Goal: Use online tool/utility: Utilize a website feature to perform a specific function

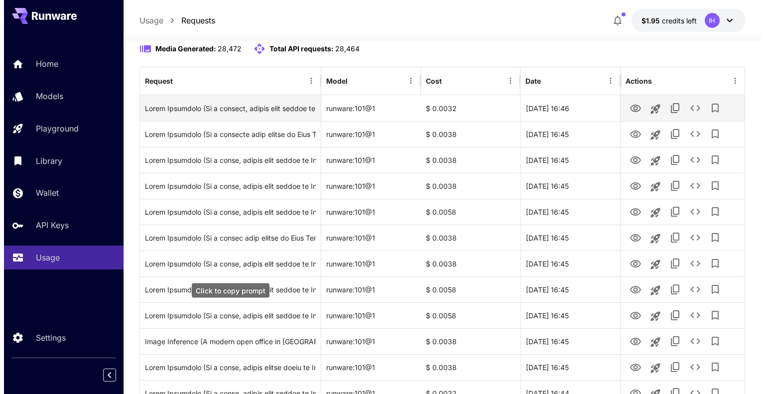
scroll to position [100, 0]
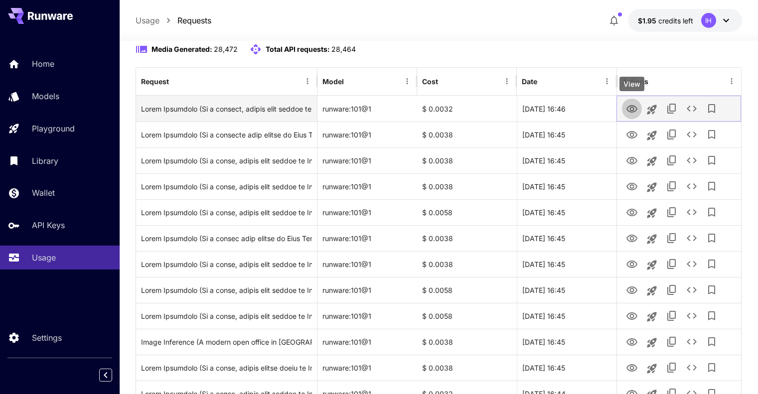
click at [634, 104] on icon "View" at bounding box center [632, 109] width 12 height 12
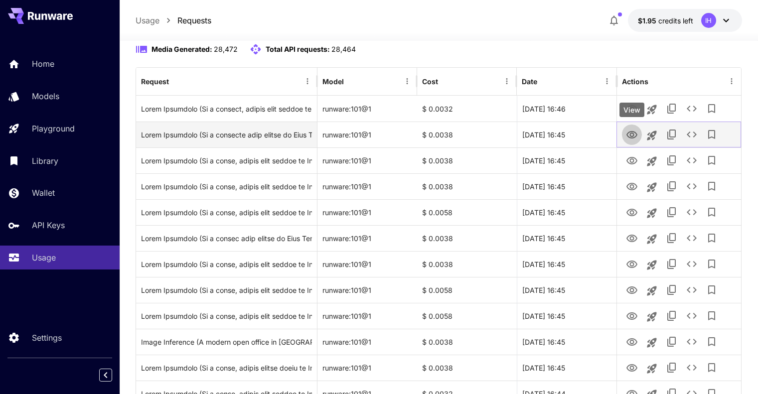
click at [631, 135] on icon "View" at bounding box center [632, 135] width 12 height 12
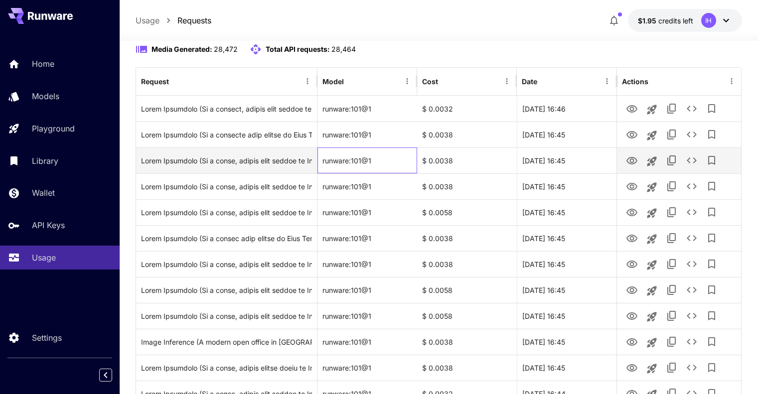
click at [354, 160] on div "runware:101@1" at bounding box center [367, 160] width 100 height 26
click at [632, 163] on icon "View" at bounding box center [631, 160] width 11 height 7
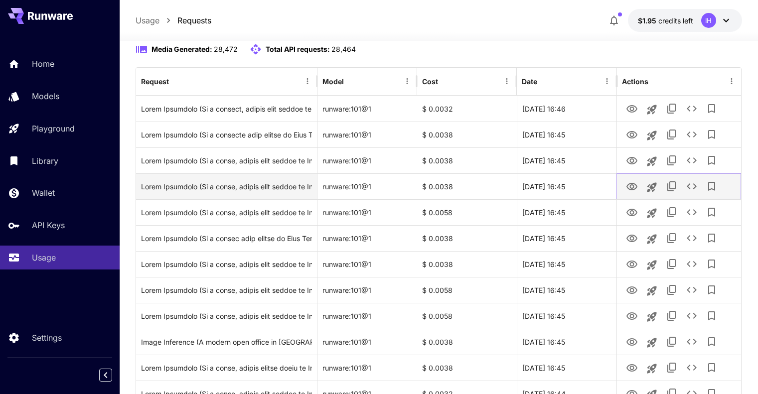
click at [628, 182] on icon "View" at bounding box center [632, 187] width 12 height 12
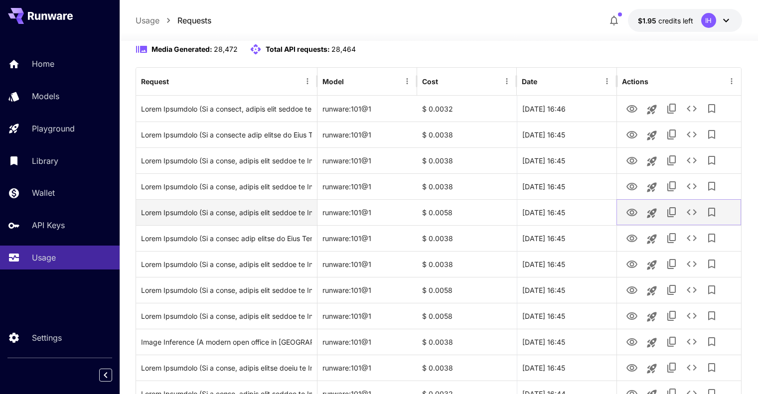
click at [636, 211] on icon "View" at bounding box center [631, 212] width 11 height 7
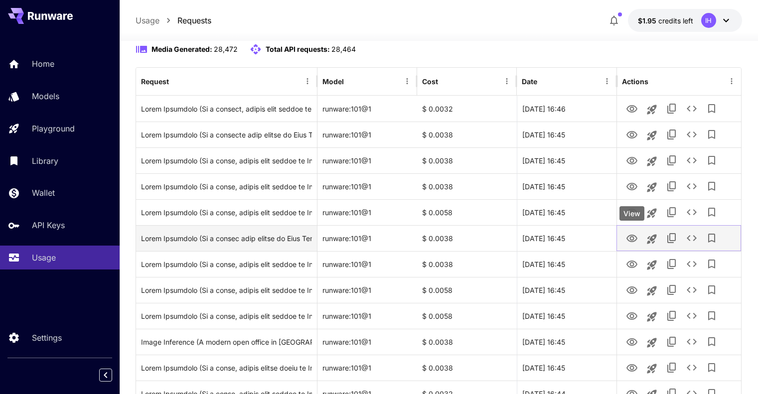
click at [633, 237] on icon "View" at bounding box center [631, 238] width 11 height 7
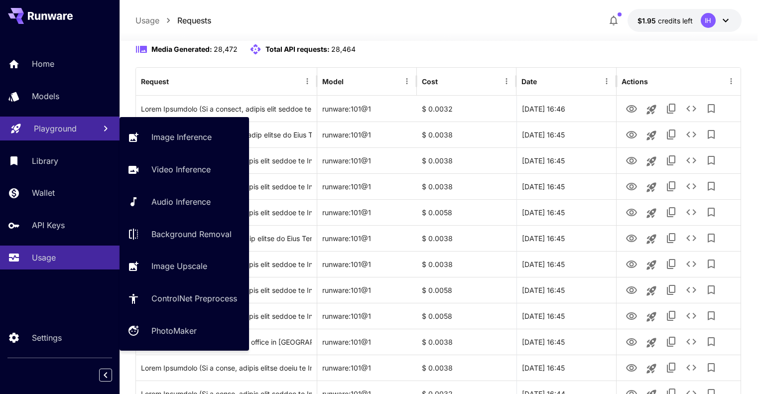
click at [56, 132] on p "Playground" at bounding box center [55, 129] width 43 height 12
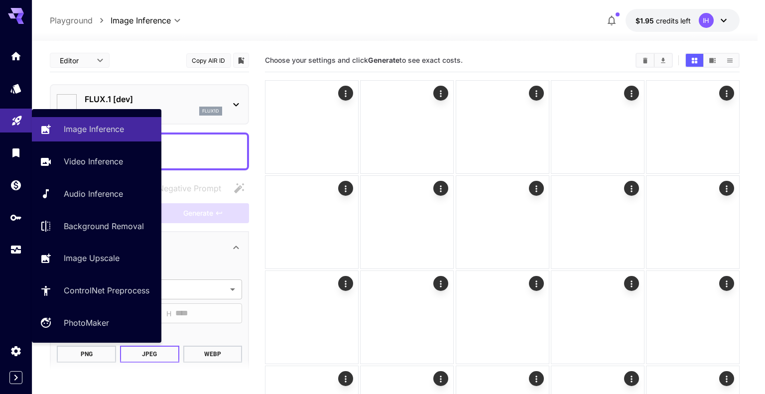
type input "**********"
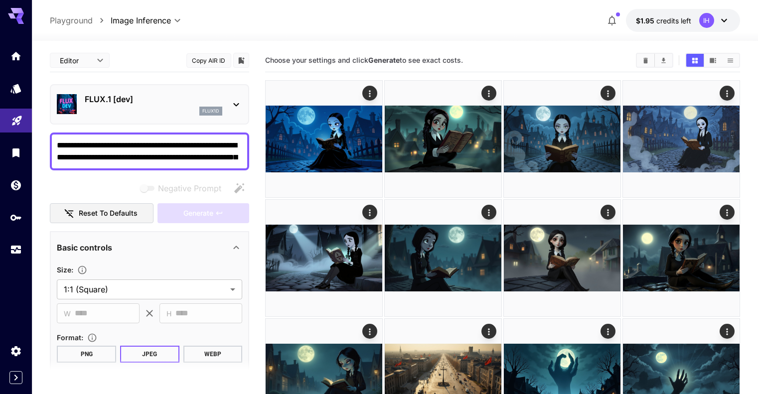
click at [139, 144] on textarea "**********" at bounding box center [149, 151] width 185 height 24
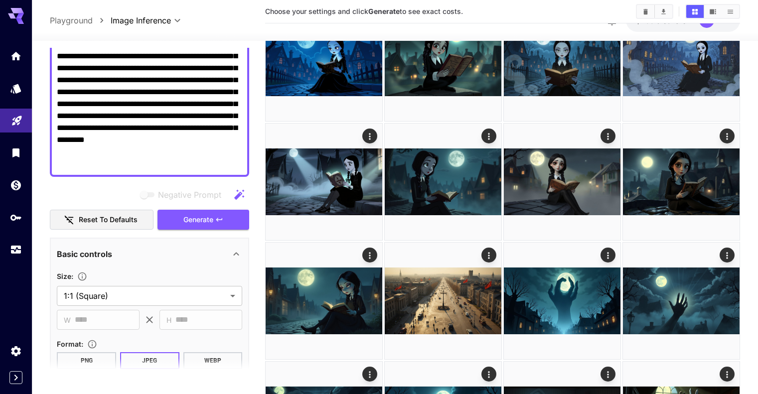
scroll to position [160, 0]
type textarea "**********"
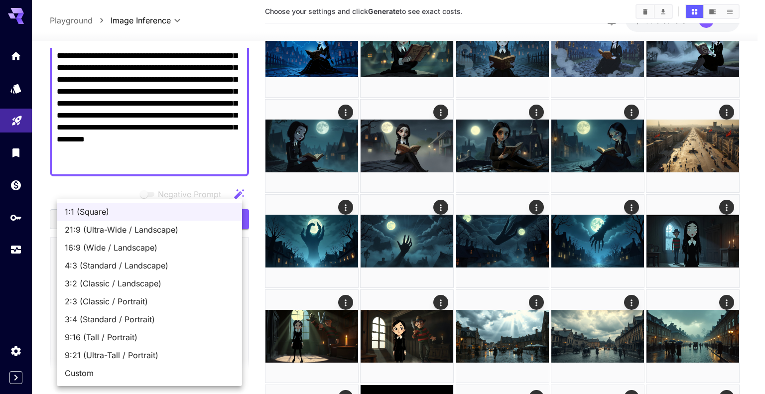
click at [117, 253] on span "16:9 (Wide / Landscape)" at bounding box center [149, 248] width 169 height 12
type input "**********"
type input "****"
type input "***"
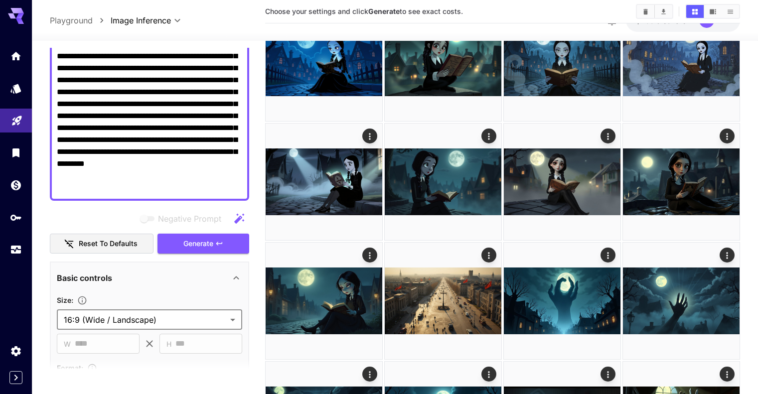
scroll to position [136, 0]
click at [194, 243] on span "Generate" at bounding box center [198, 244] width 30 height 12
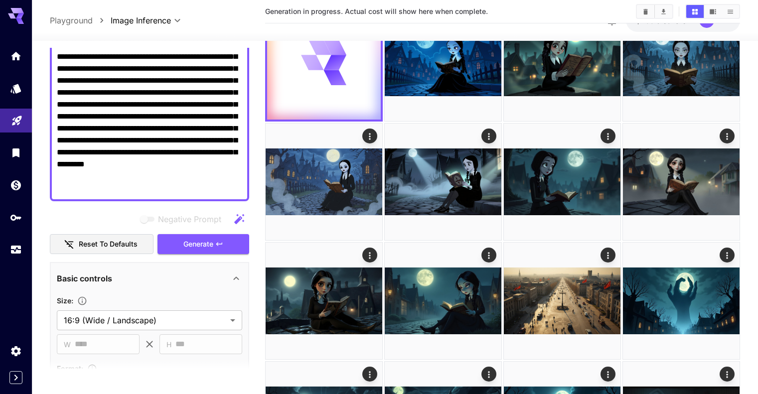
scroll to position [0, 0]
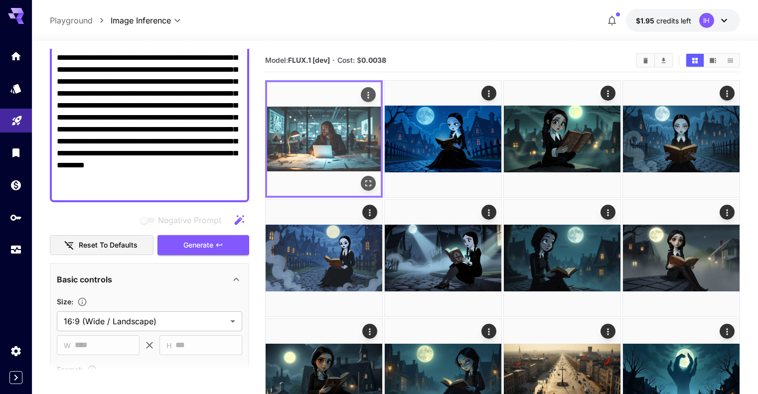
click at [361, 176] on button "Open in fullscreen" at bounding box center [368, 183] width 15 height 15
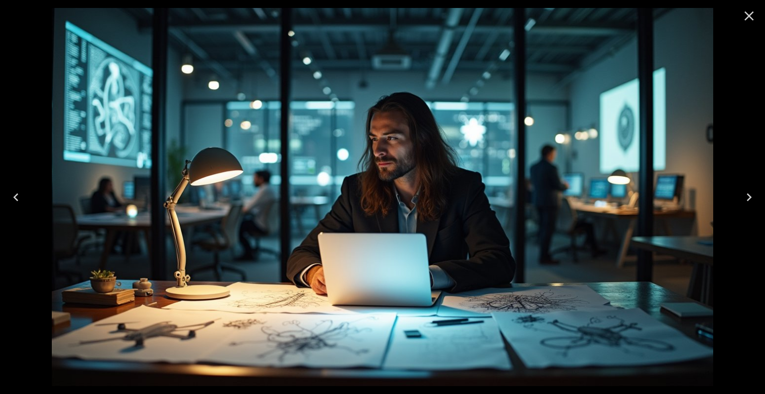
click at [748, 13] on icon "Close" at bounding box center [749, 16] width 16 height 16
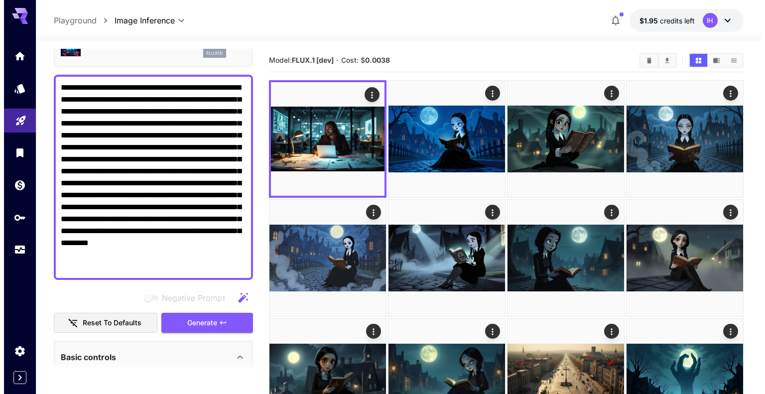
scroll to position [56, 0]
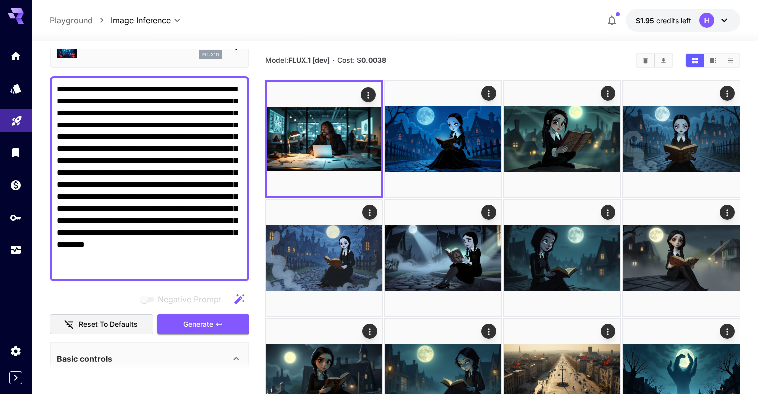
click at [195, 140] on textarea "**********" at bounding box center [149, 178] width 185 height 191
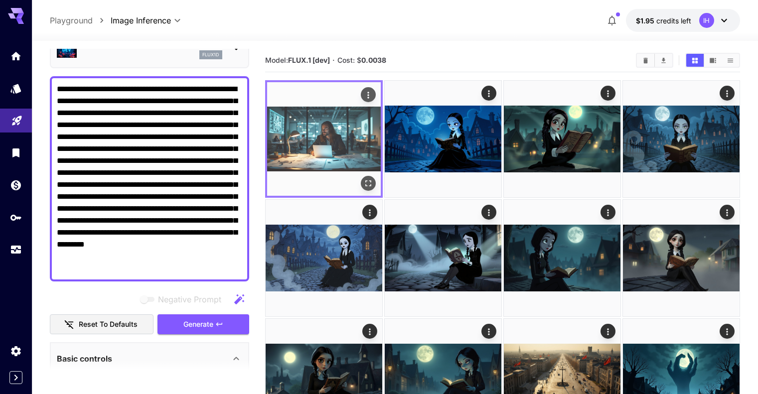
click at [299, 137] on img at bounding box center [324, 139] width 114 height 114
click at [361, 176] on button "Open in fullscreen" at bounding box center [368, 183] width 15 height 15
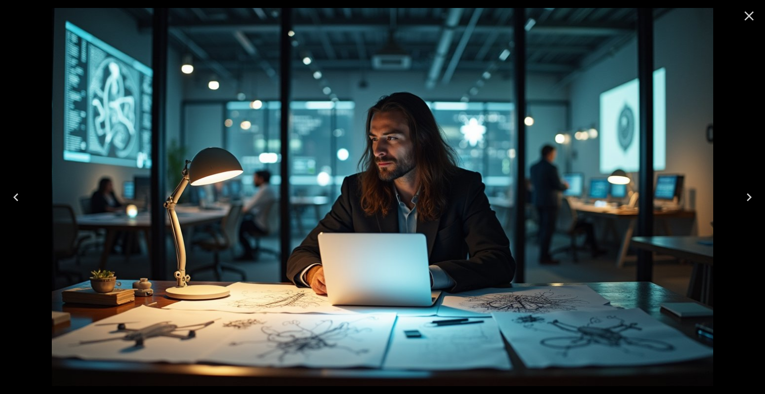
scroll to position [56, 0]
click at [749, 16] on icon "Close" at bounding box center [749, 15] width 9 height 9
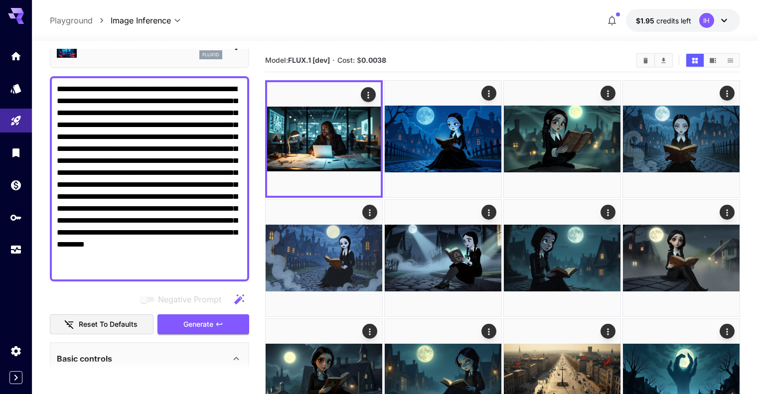
click at [181, 175] on textarea "**********" at bounding box center [149, 178] width 185 height 191
paste textarea "**********"
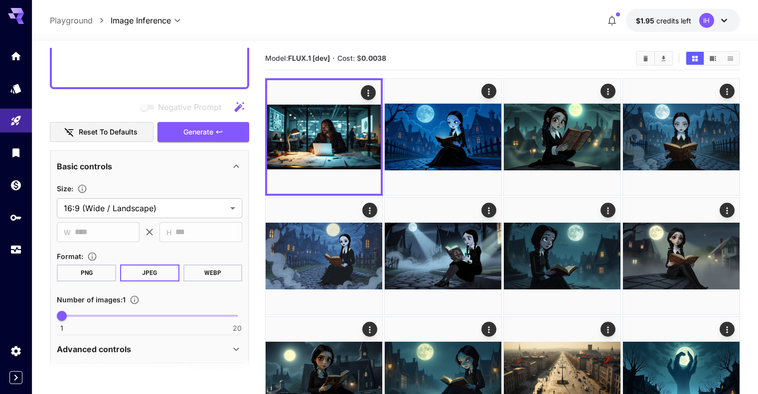
scroll to position [308, 0]
click at [214, 132] on button "Generate" at bounding box center [203, 131] width 92 height 20
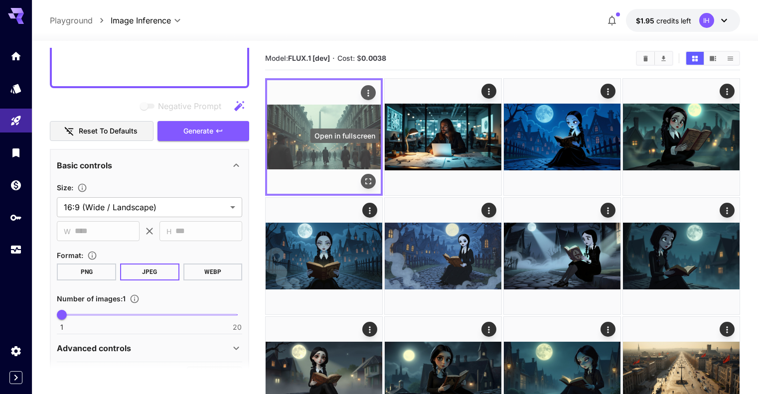
click at [363, 176] on icon "Open in fullscreen" at bounding box center [368, 181] width 10 height 10
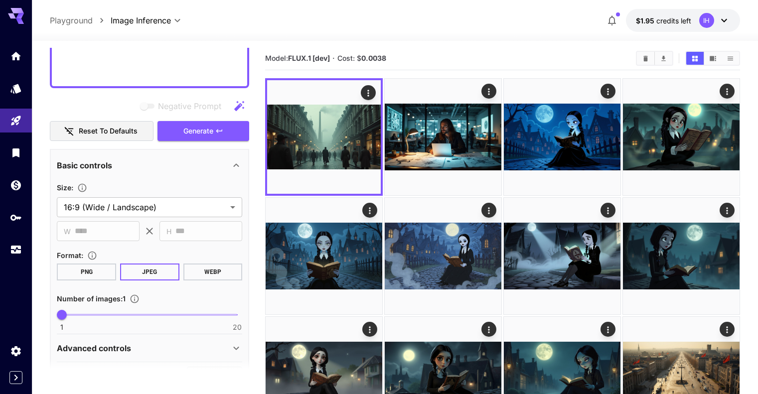
paste textarea
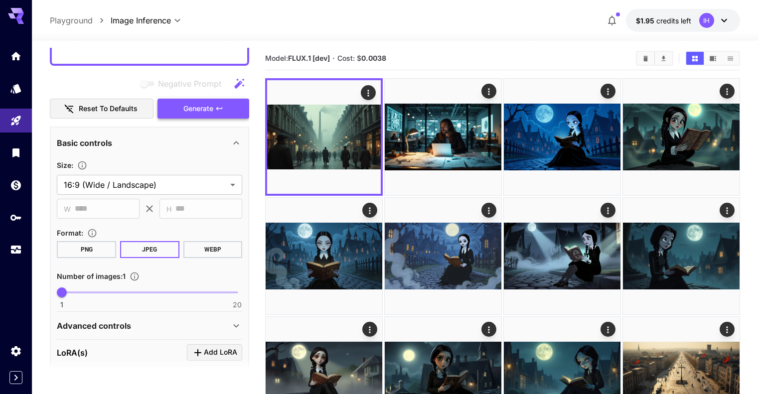
click at [211, 112] on span "Generate" at bounding box center [198, 109] width 30 height 12
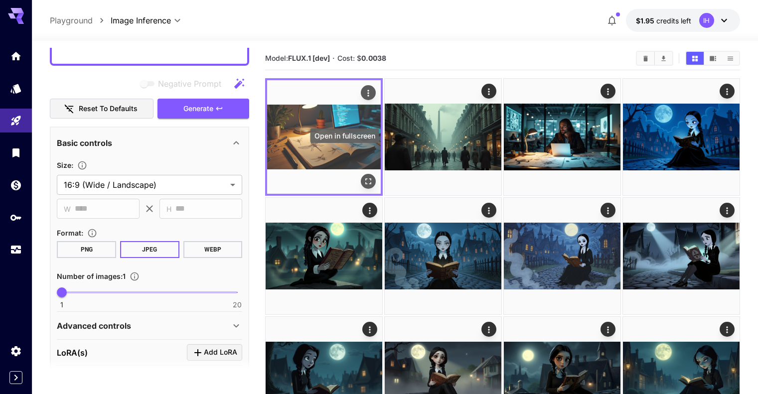
click at [361, 174] on button "Open in fullscreen" at bounding box center [368, 181] width 15 height 15
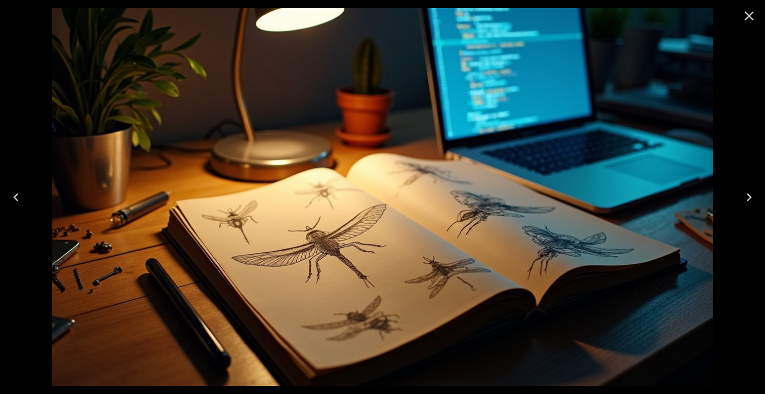
click at [746, 15] on icon "Close" at bounding box center [749, 16] width 16 height 16
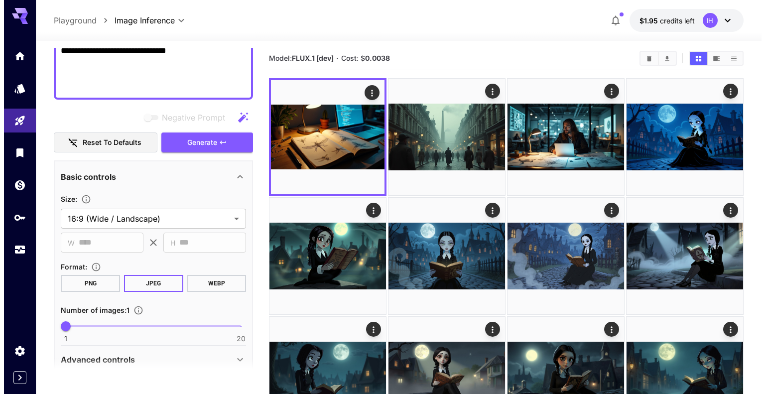
scroll to position [237, 0]
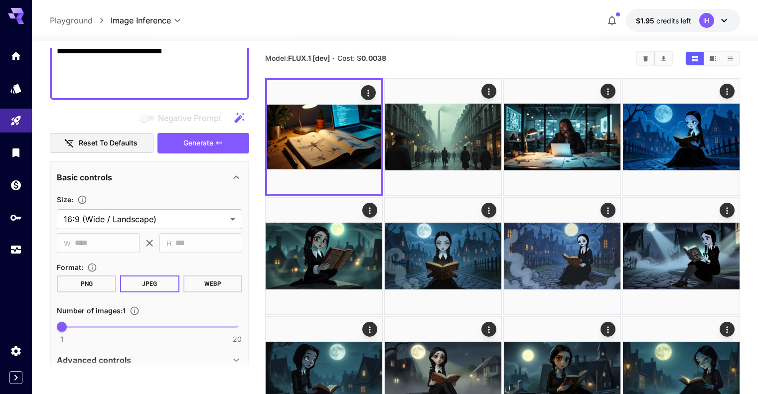
paste textarea "**********"
type textarea "**********"
click at [190, 146] on span "Generate" at bounding box center [198, 143] width 30 height 12
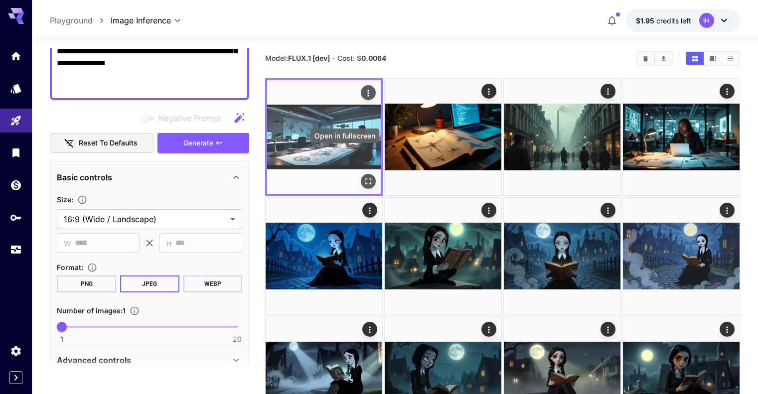
click at [363, 176] on icon "Open in fullscreen" at bounding box center [368, 181] width 10 height 10
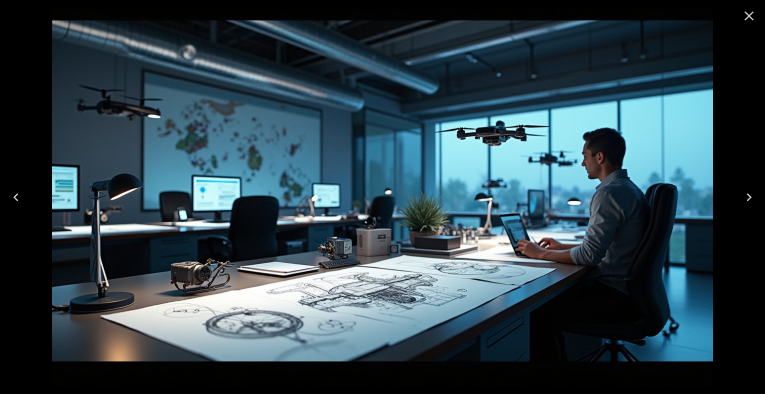
scroll to position [237, 0]
click at [750, 18] on icon "Close" at bounding box center [749, 16] width 16 height 16
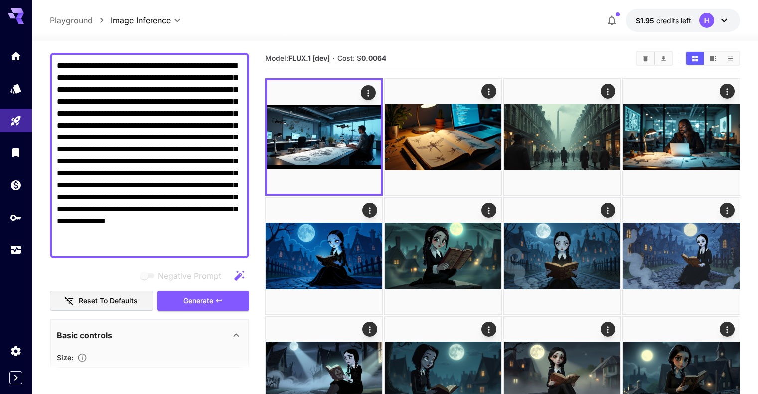
scroll to position [79, 0]
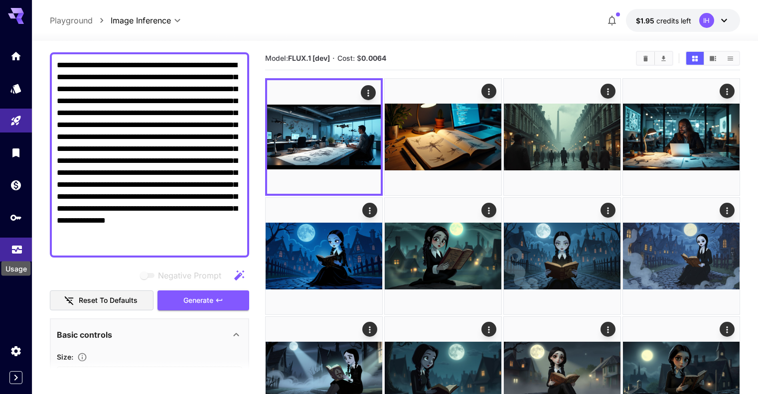
click at [15, 248] on icon "Usage" at bounding box center [17, 245] width 10 height 5
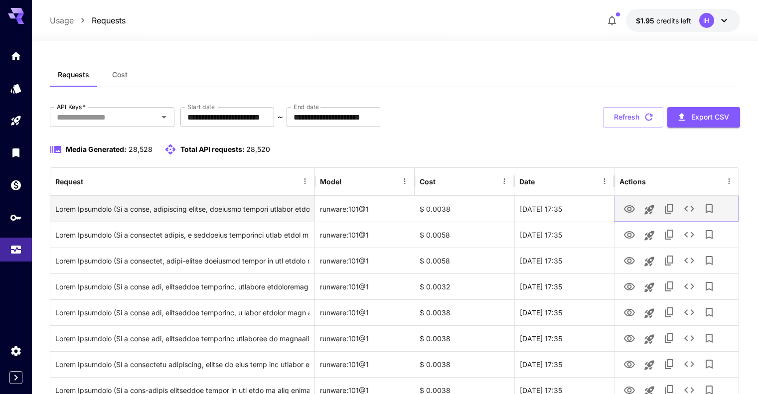
click at [634, 207] on icon "View" at bounding box center [629, 209] width 12 height 12
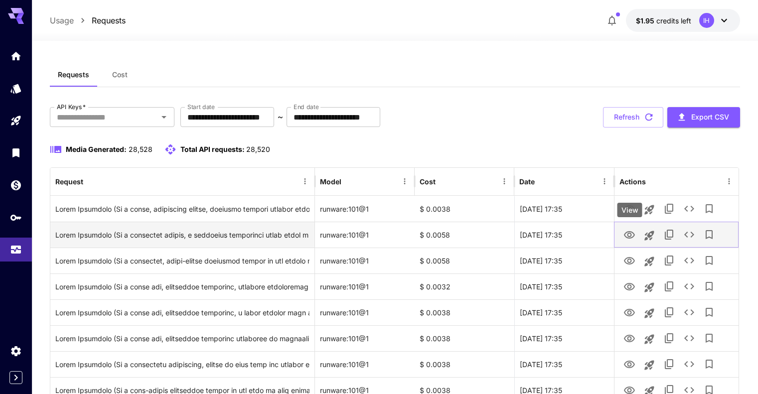
click at [633, 235] on icon "View" at bounding box center [629, 234] width 11 height 7
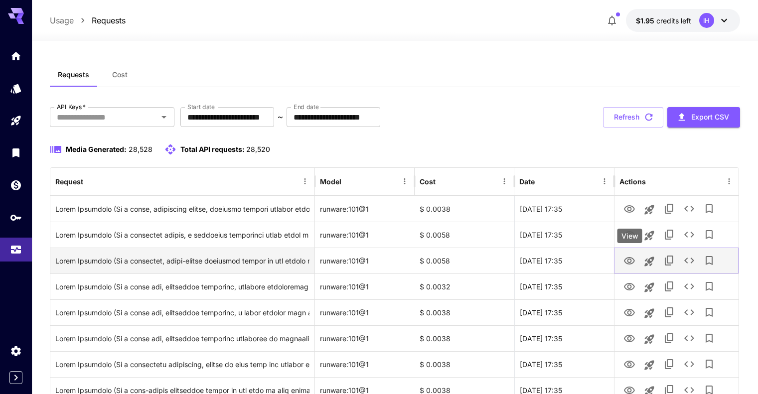
click at [629, 263] on icon "View" at bounding box center [629, 261] width 12 height 12
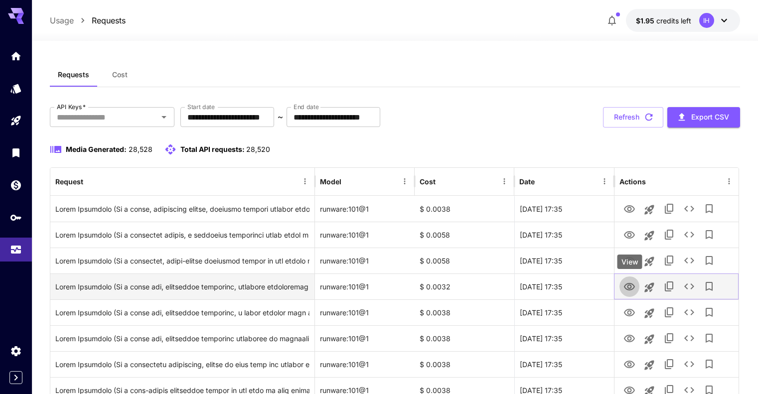
click at [630, 290] on icon "View" at bounding box center [629, 286] width 11 height 7
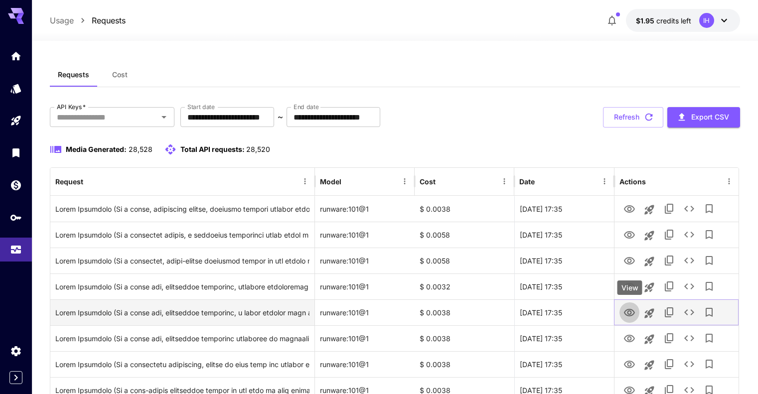
click at [631, 315] on icon "View" at bounding box center [629, 312] width 11 height 7
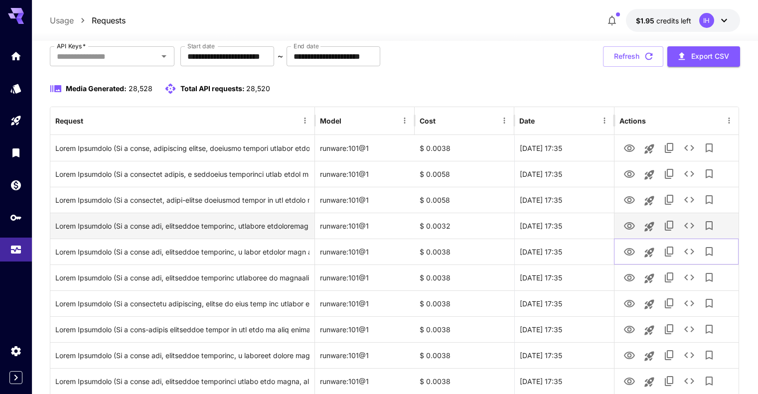
scroll to position [61, 0]
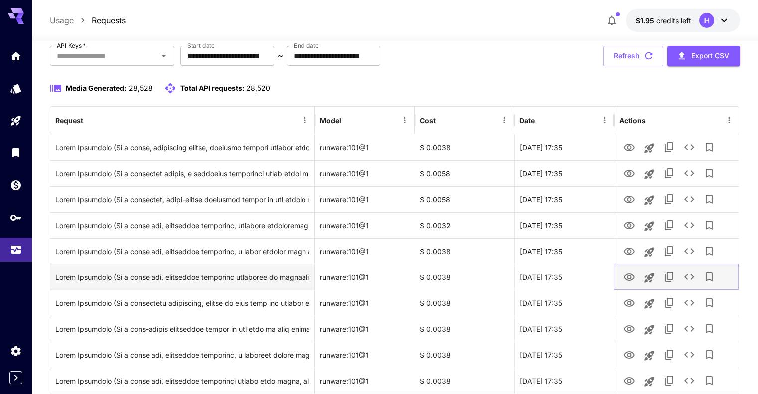
click at [628, 281] on icon "View" at bounding box center [629, 278] width 12 height 12
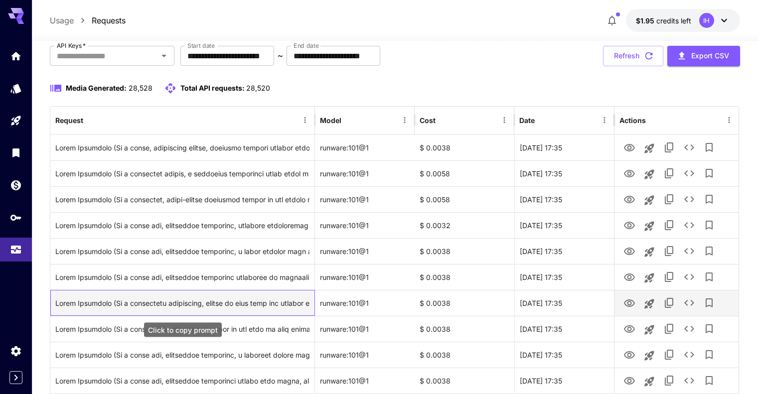
click at [237, 304] on div "Click to copy prompt" at bounding box center [182, 302] width 254 height 25
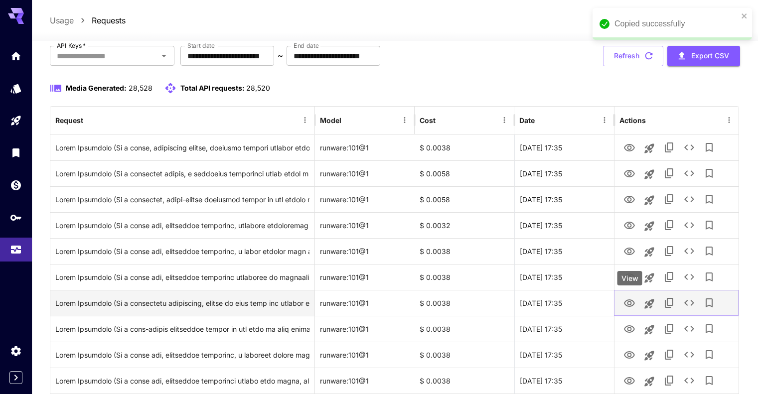
click at [627, 303] on icon "View" at bounding box center [629, 302] width 11 height 7
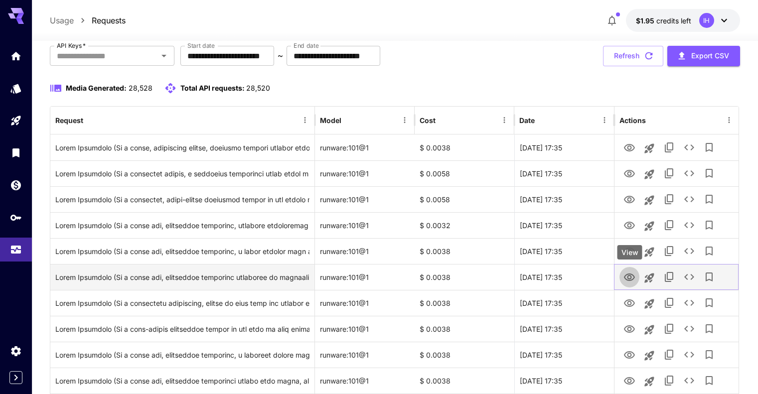
click at [623, 271] on link "View" at bounding box center [629, 277] width 12 height 12
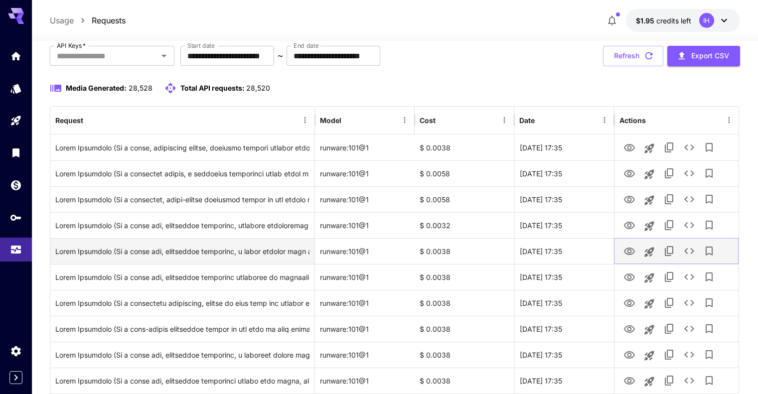
click at [626, 255] on icon "View" at bounding box center [629, 252] width 12 height 12
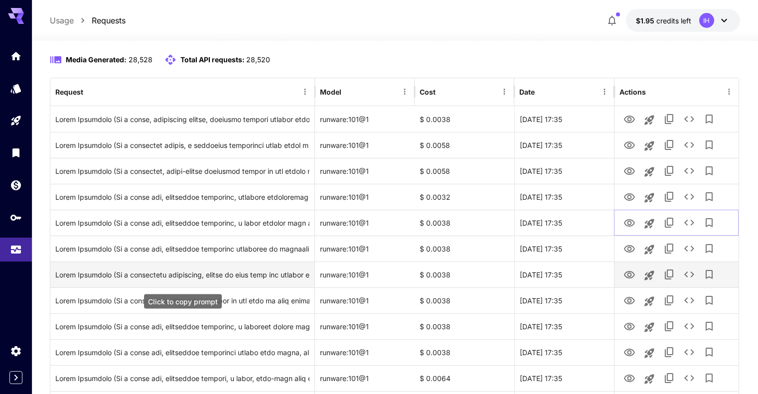
scroll to position [90, 0]
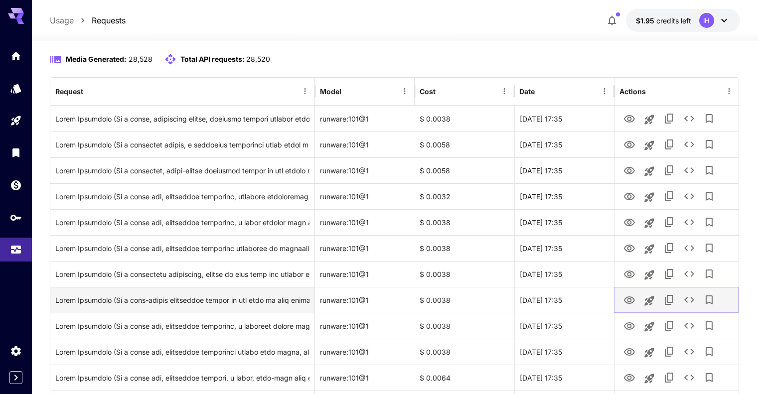
click at [634, 299] on icon "View" at bounding box center [629, 300] width 12 height 12
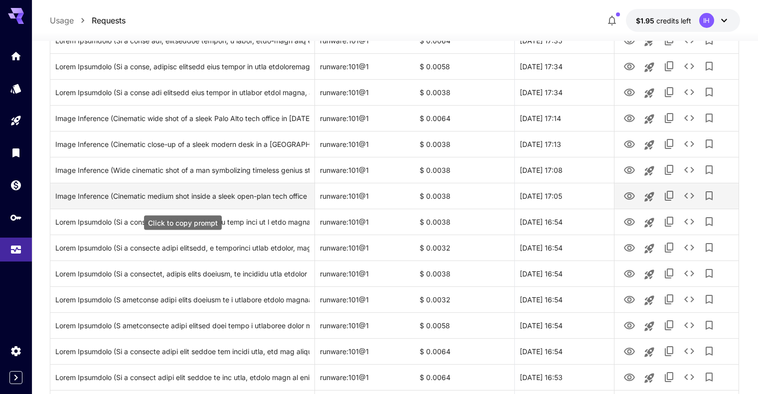
scroll to position [418, 0]
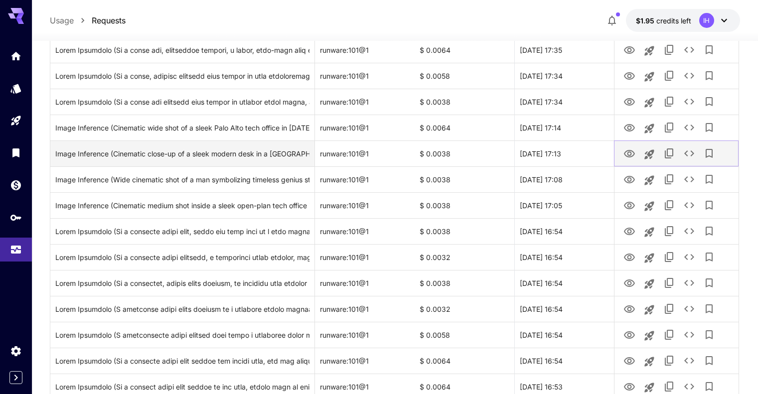
click at [628, 149] on icon "View" at bounding box center [629, 154] width 12 height 12
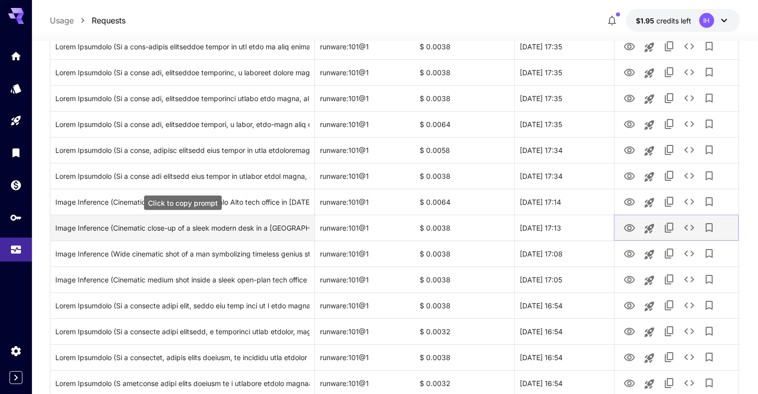
scroll to position [343, 0]
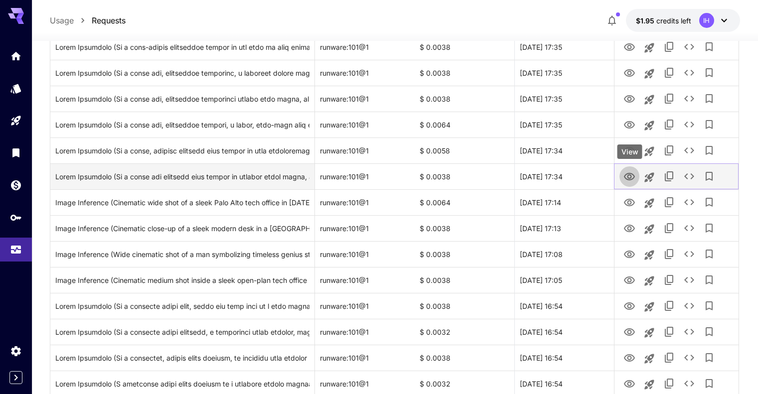
click at [631, 176] on icon "View" at bounding box center [629, 176] width 11 height 7
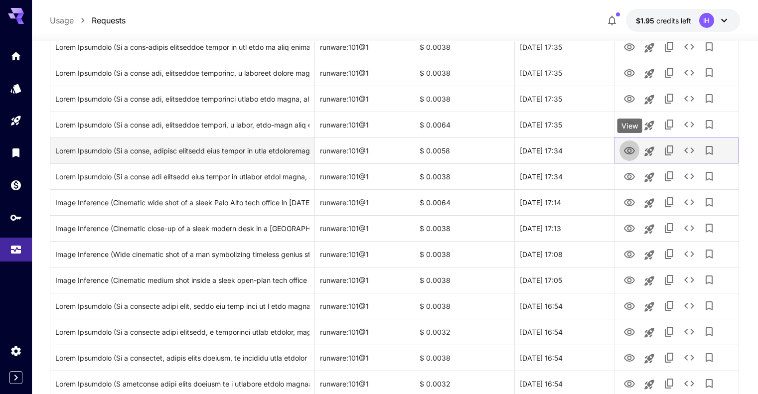
click at [630, 147] on icon "View" at bounding box center [629, 151] width 12 height 12
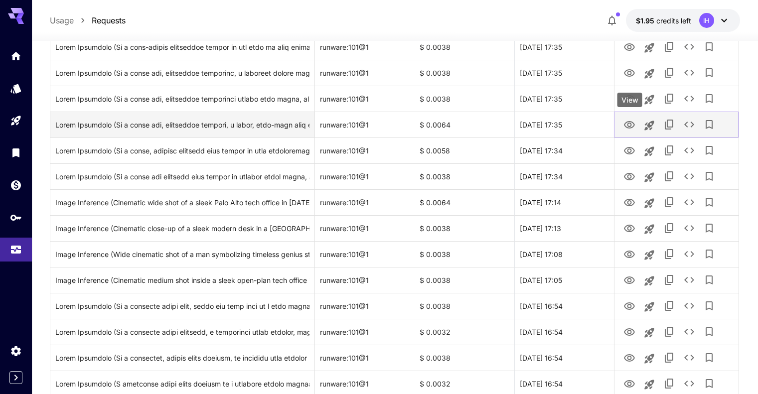
click at [632, 124] on icon "View" at bounding box center [629, 125] width 12 height 12
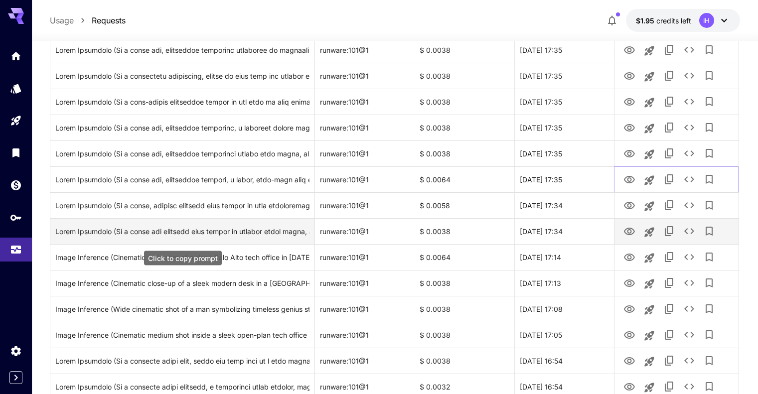
scroll to position [288, 0]
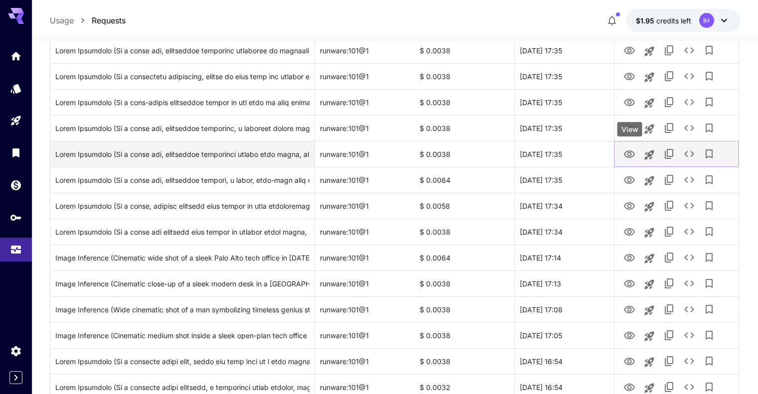
click at [625, 151] on icon "View" at bounding box center [629, 154] width 12 height 12
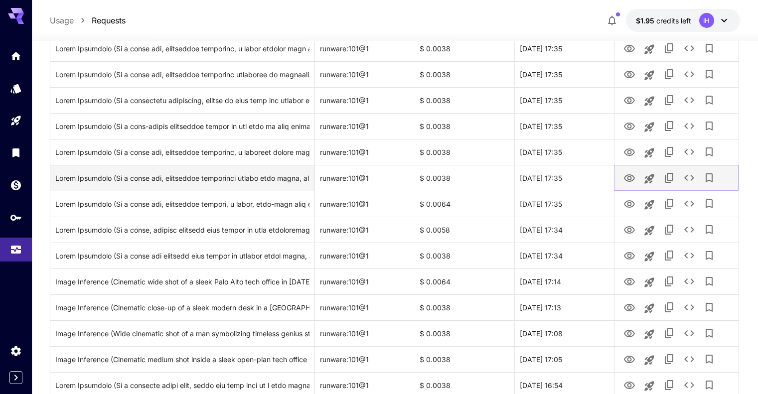
scroll to position [264, 0]
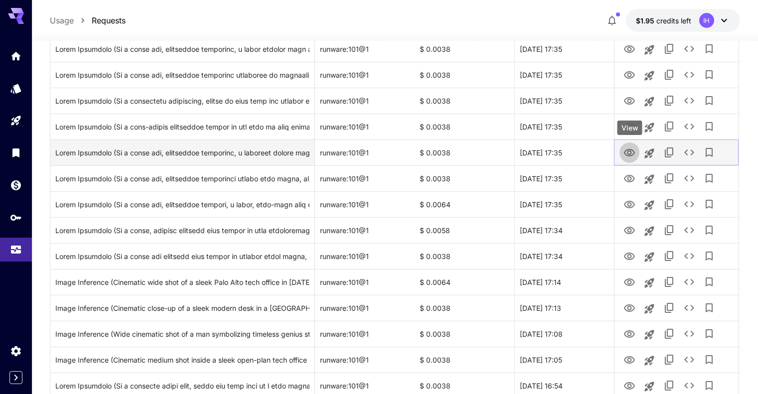
click at [630, 151] on icon "View" at bounding box center [629, 152] width 11 height 7
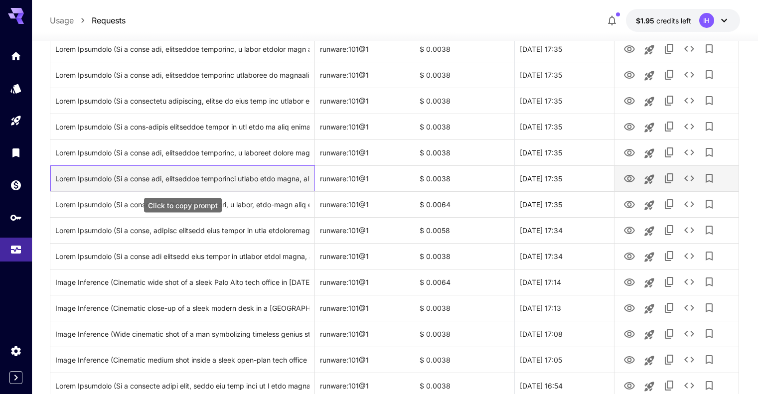
click at [256, 175] on div "Click to copy prompt" at bounding box center [182, 178] width 254 height 25
